Goal: Find specific page/section: Find specific page/section

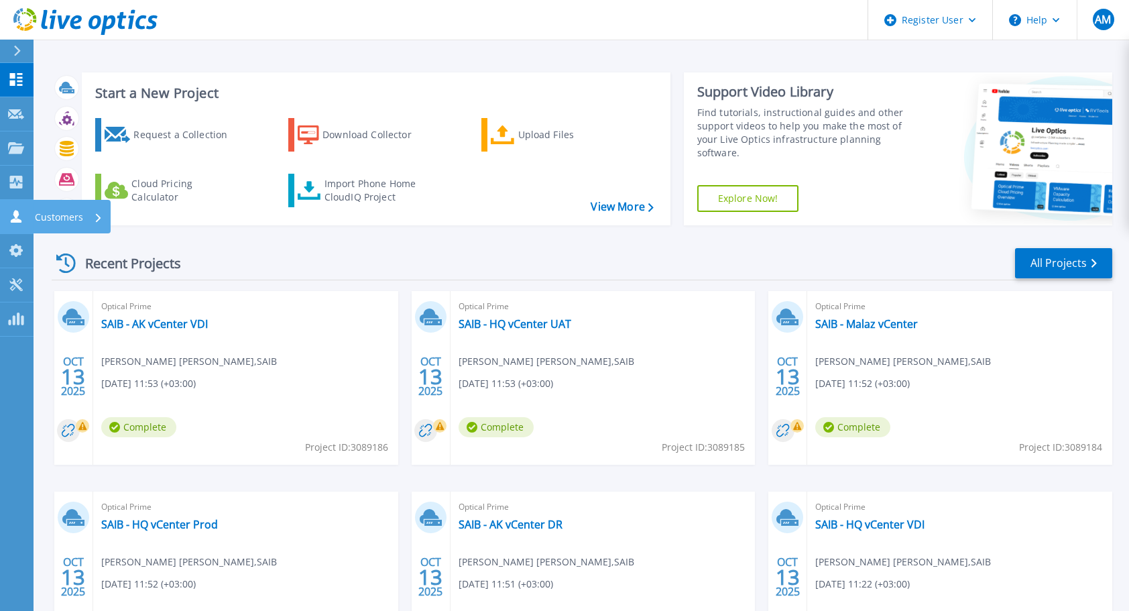
click at [50, 213] on p "Customers" at bounding box center [59, 217] width 48 height 35
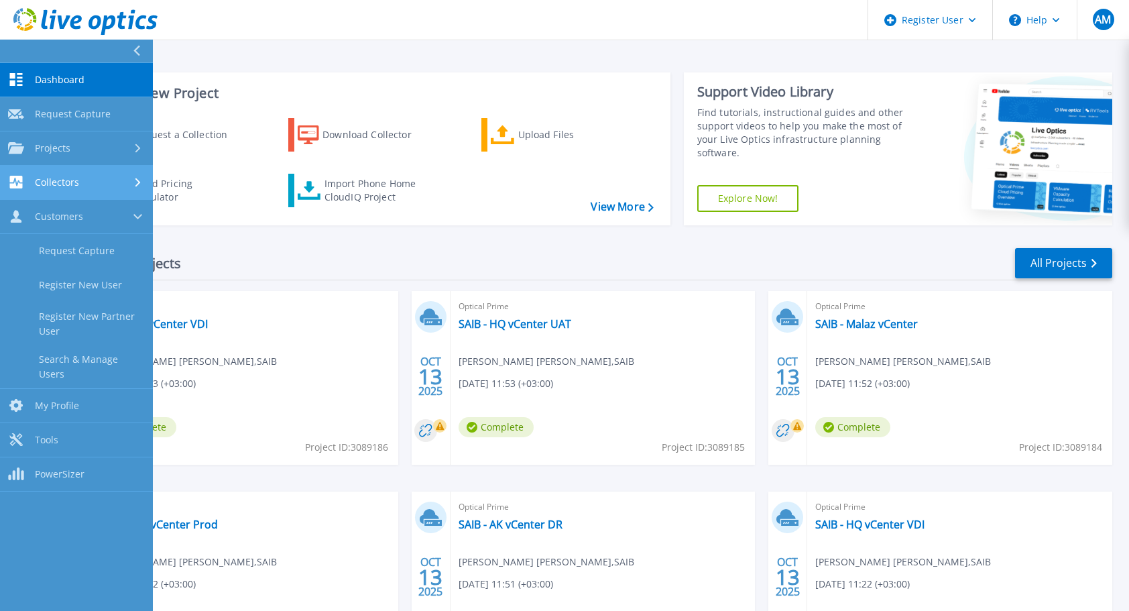
click at [51, 168] on link "Collectors Collectors" at bounding box center [76, 183] width 153 height 34
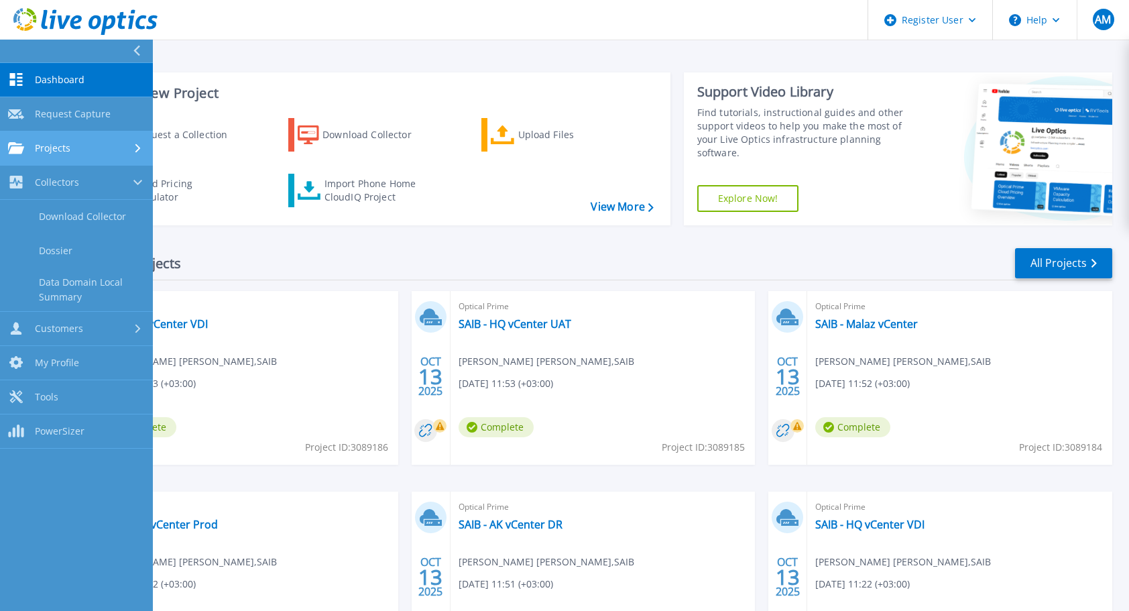
click at [52, 157] on link "Projects Projects" at bounding box center [76, 148] width 153 height 34
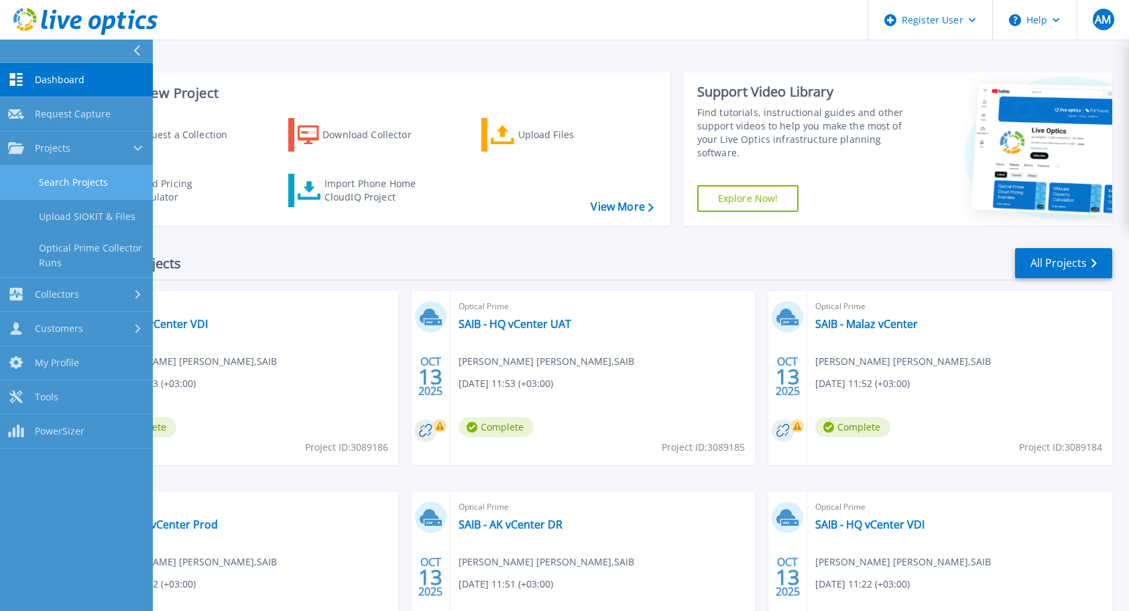
click at [62, 182] on link "Search Projects" at bounding box center [76, 183] width 153 height 34
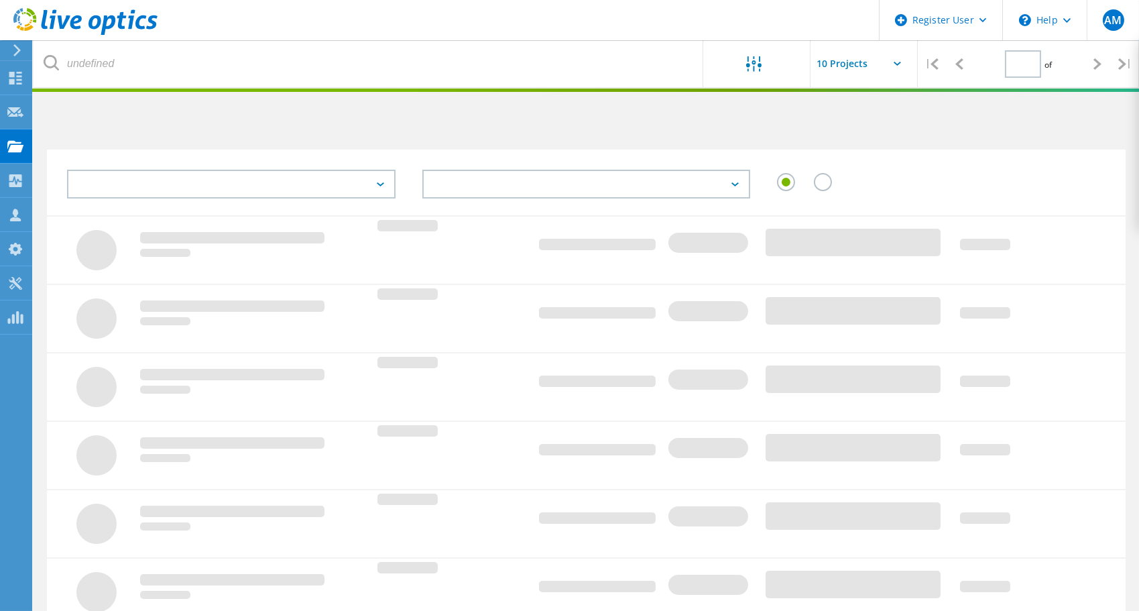
type input "1"
